Goal: Find contact information: Find contact information

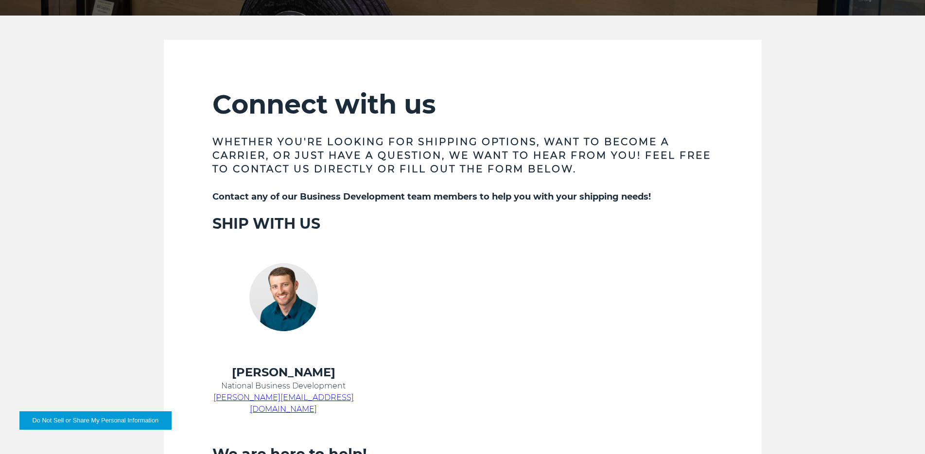
scroll to position [292, 0]
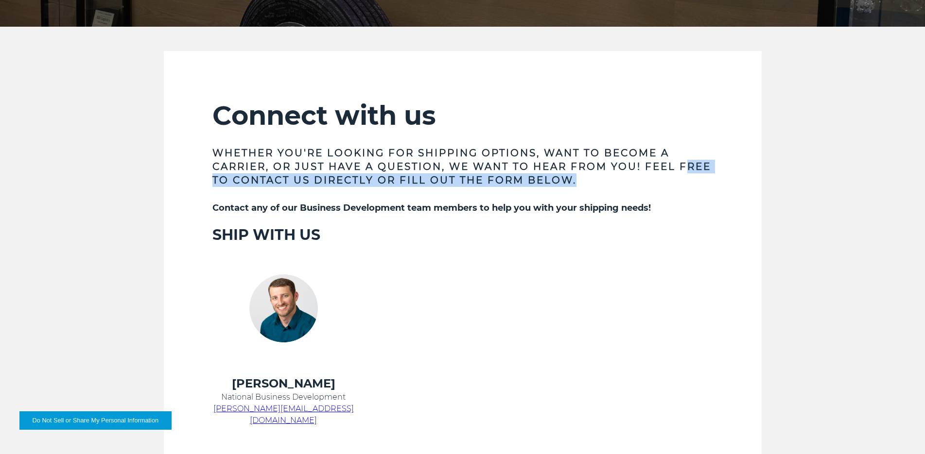
drag, startPoint x: 616, startPoint y: 177, endPoint x: 220, endPoint y: 176, distance: 396.0
click at [220, 176] on h3 "Whether you're looking for shipping options, want to become a carrier, or just …" at bounding box center [462, 166] width 500 height 41
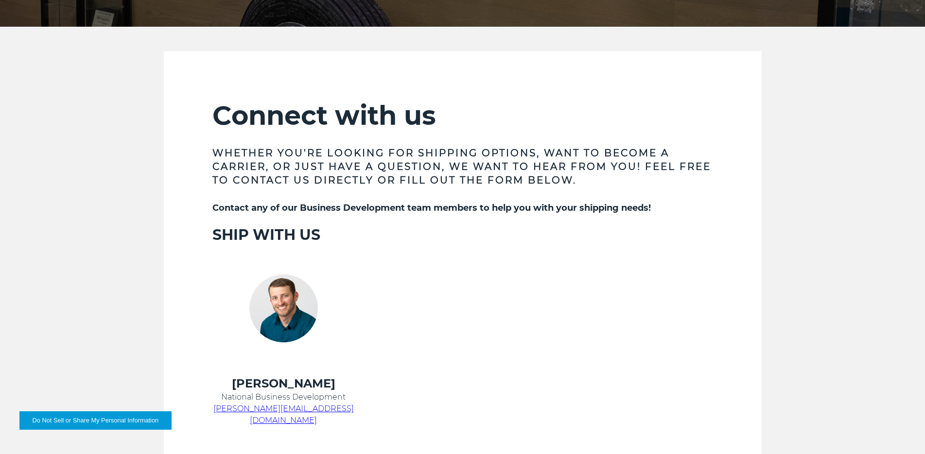
click at [413, 250] on td at bounding box center [450, 310] width 167 height 132
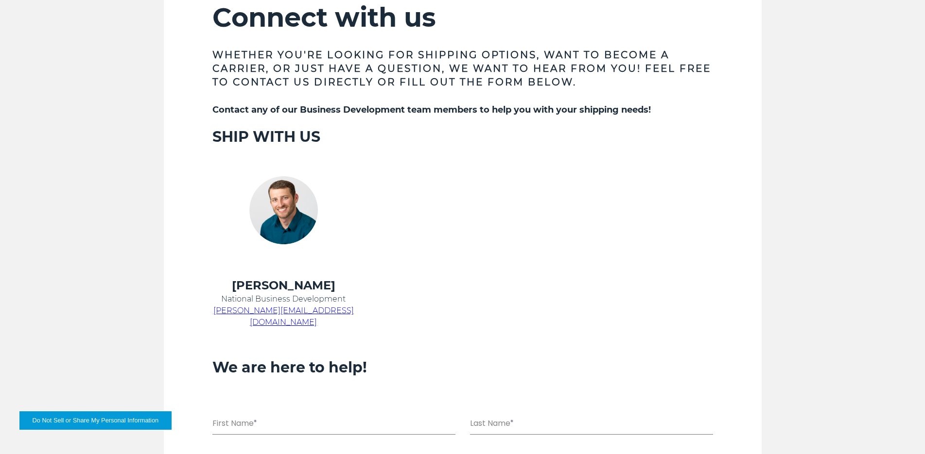
scroll to position [408, 0]
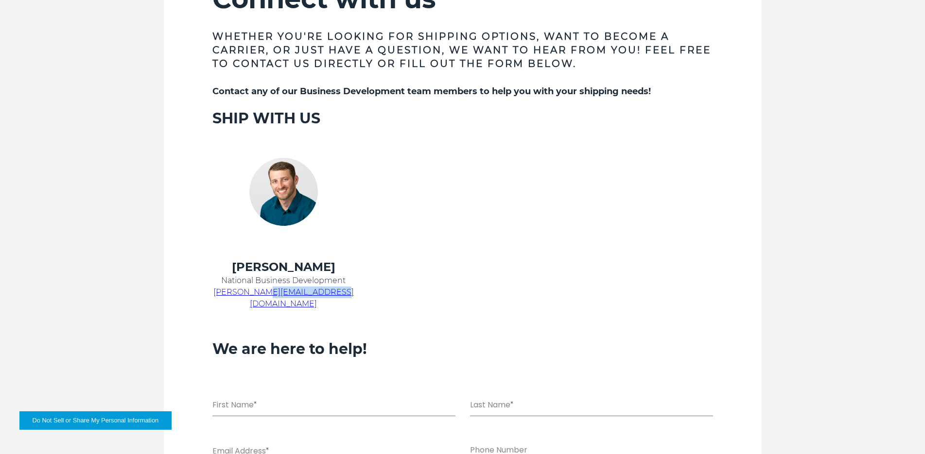
drag, startPoint x: 350, startPoint y: 291, endPoint x: 274, endPoint y: 293, distance: 76.8
click at [274, 293] on p "[PERSON_NAME][EMAIL_ADDRESS][DOMAIN_NAME]" at bounding box center [283, 298] width 142 height 23
click at [394, 340] on h3 "We are here to help!" at bounding box center [462, 349] width 500 height 18
drag, startPoint x: 355, startPoint y: 296, endPoint x: 227, endPoint y: 295, distance: 127.8
click at [227, 295] on td "Chris Kein National Business Development chris.kein@kbxlogistics.com" at bounding box center [283, 290] width 167 height 62
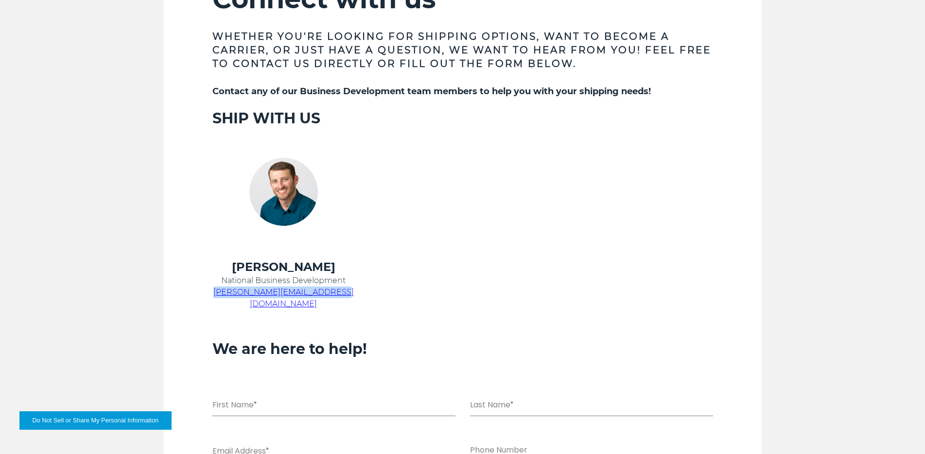
copy span "[PERSON_NAME][EMAIL_ADDRESS][DOMAIN_NAME]"
click at [524, 296] on td at bounding box center [450, 290] width 167 height 62
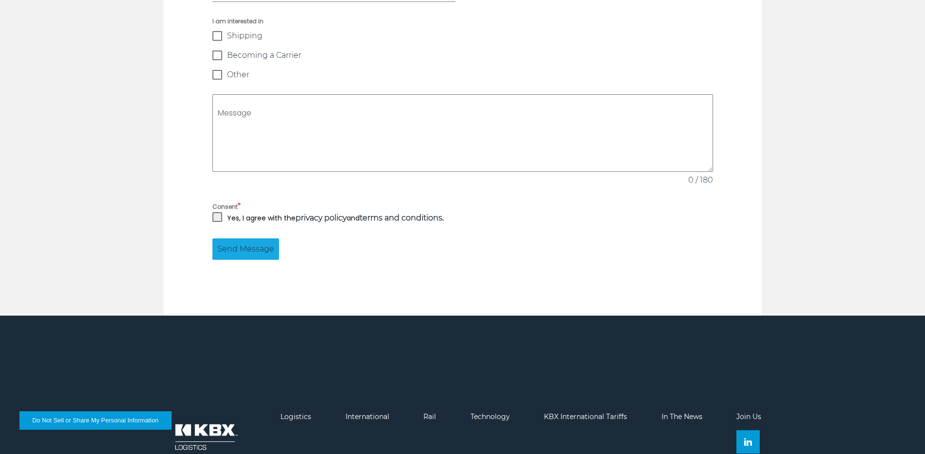
scroll to position [928, 0]
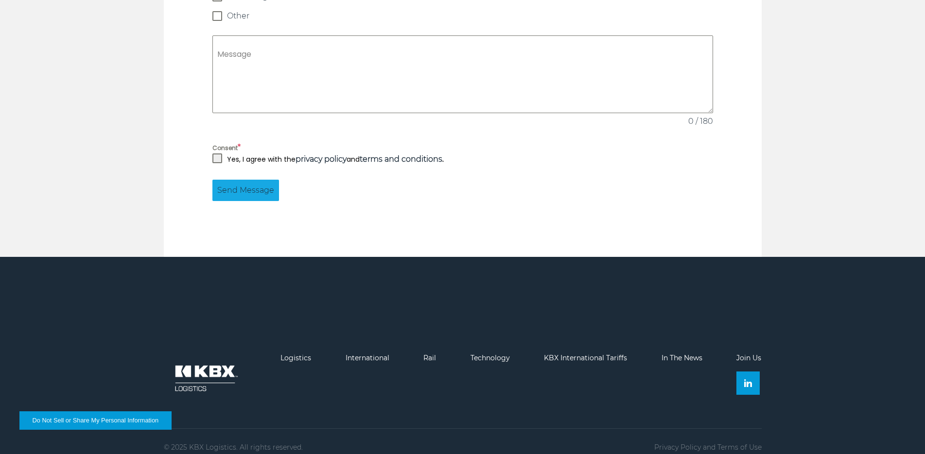
click at [297, 354] on link "Logistics" at bounding box center [295, 358] width 31 height 9
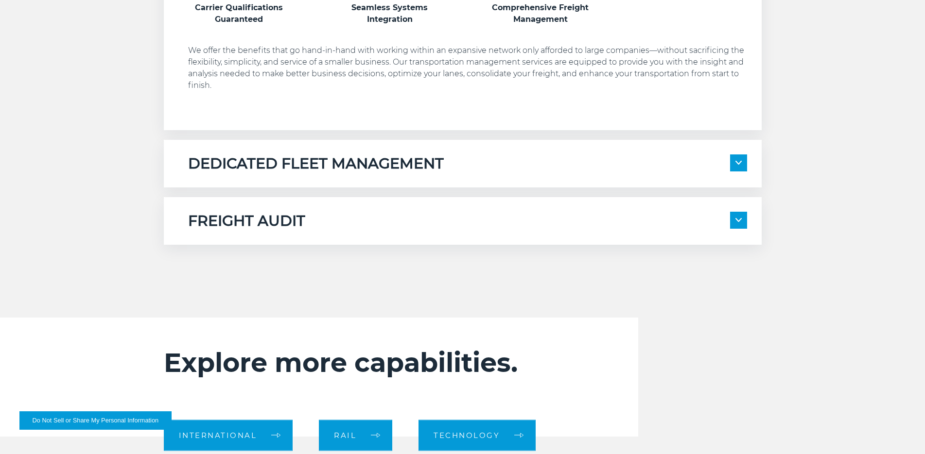
scroll to position [700, 0]
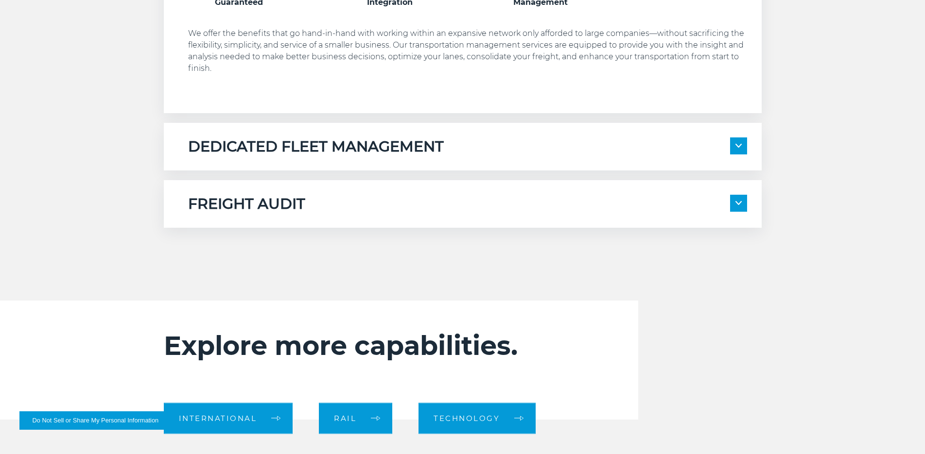
click at [742, 144] on span at bounding box center [738, 146] width 17 height 17
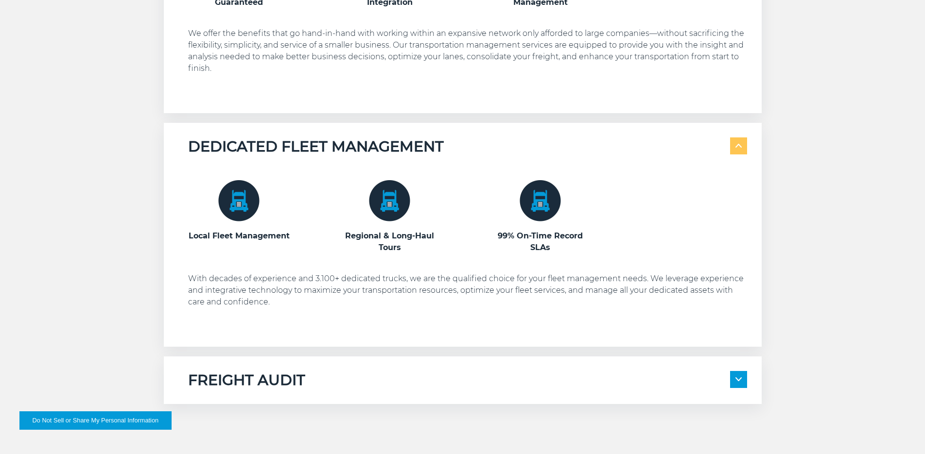
click at [742, 144] on span at bounding box center [738, 146] width 17 height 17
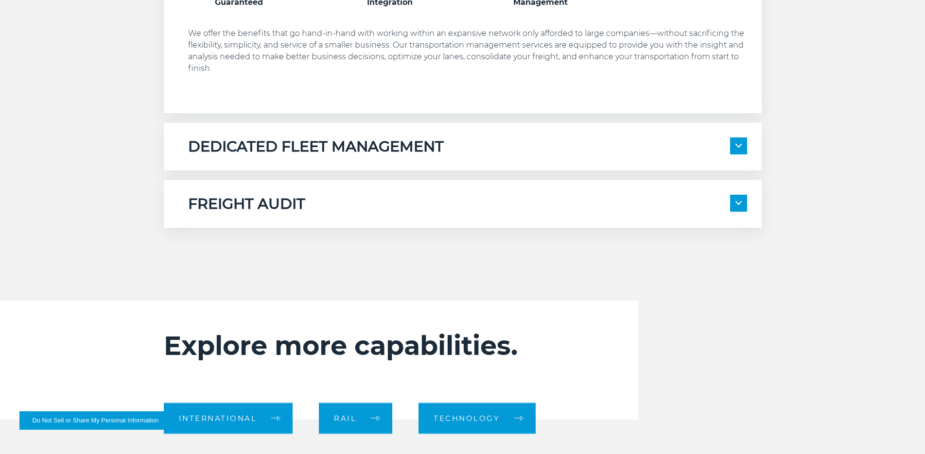
click at [735, 208] on span at bounding box center [738, 203] width 17 height 17
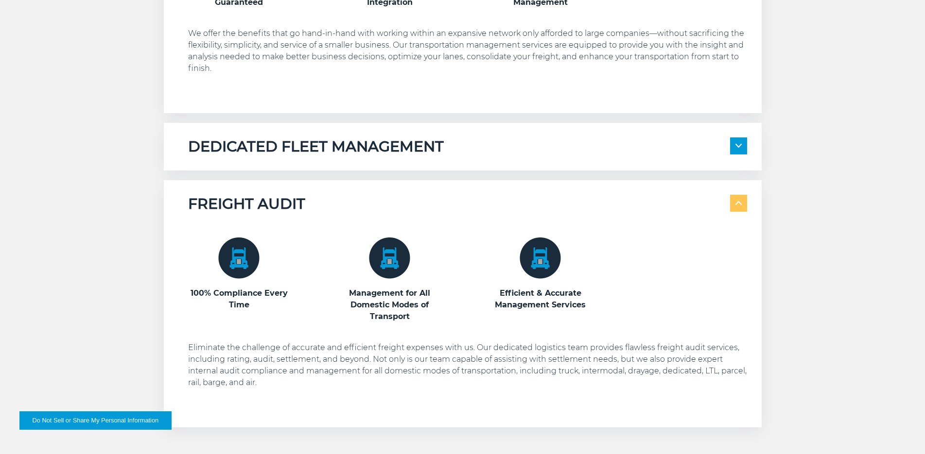
click at [735, 208] on span at bounding box center [738, 203] width 17 height 17
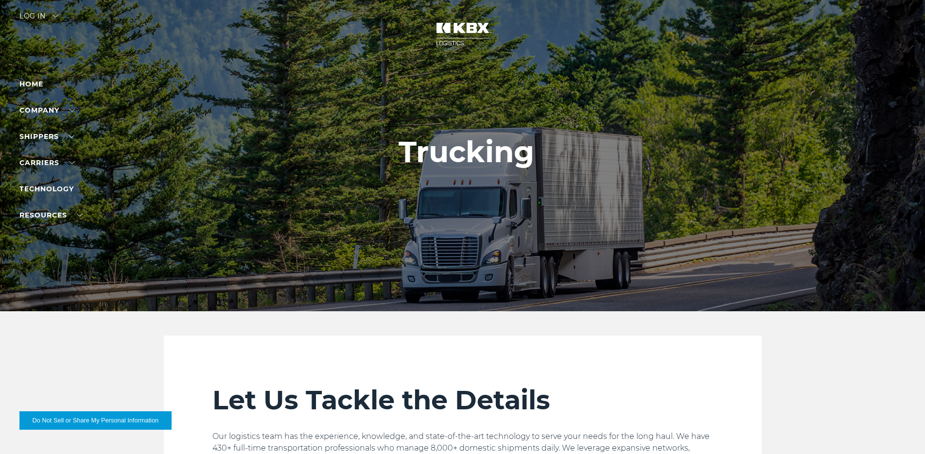
scroll to position [0, 0]
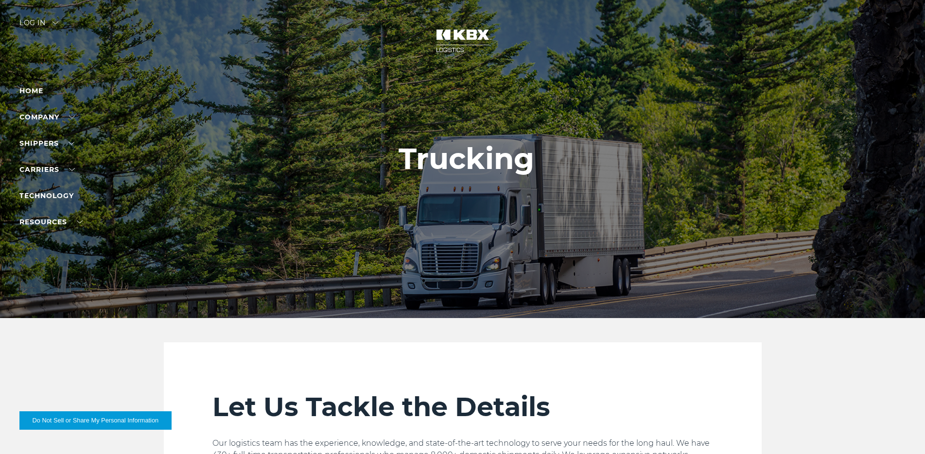
click at [39, 158] on link "Contact Us" at bounding box center [41, 154] width 44 height 7
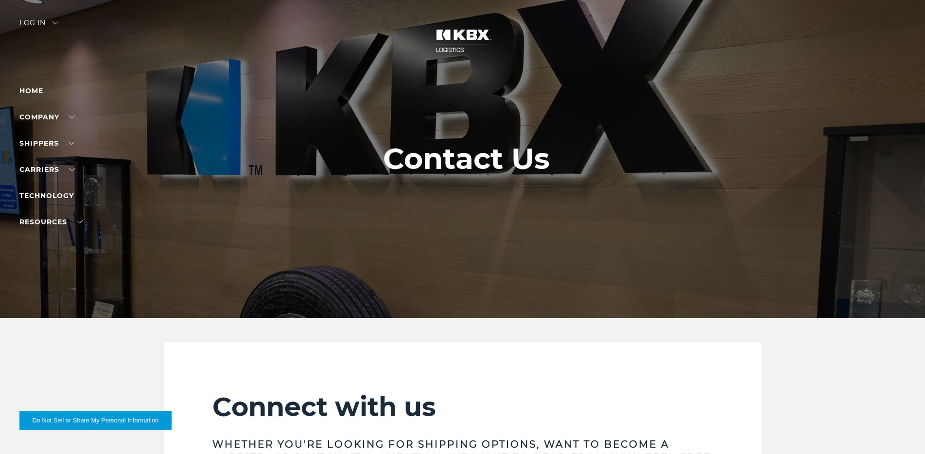
click at [58, 20] on div "Log in" at bounding box center [38, 26] width 39 height 14
